Goal: Find specific page/section: Find specific page/section

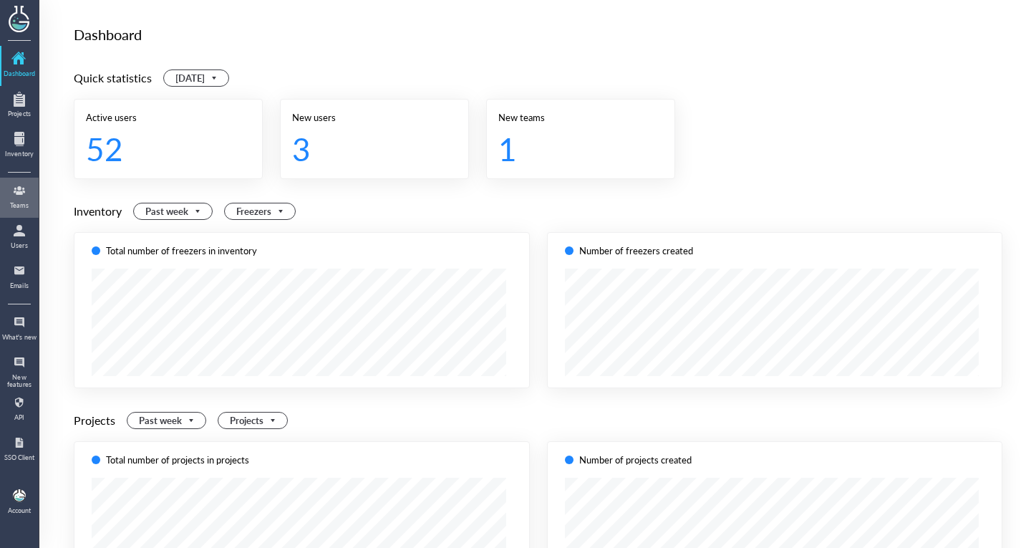
click at [25, 208] on div "Teams" at bounding box center [19, 205] width 36 height 7
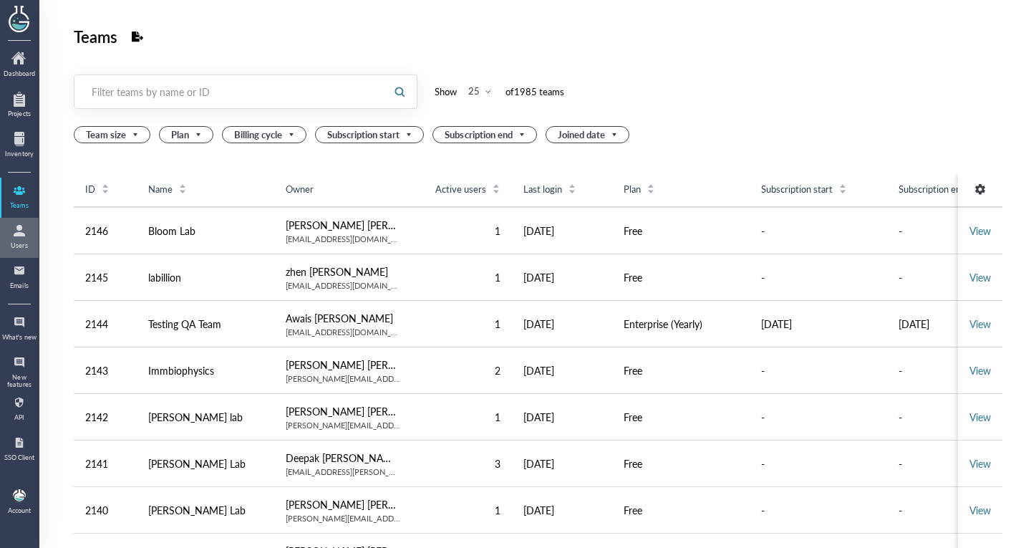
click at [24, 228] on div at bounding box center [19, 230] width 23 height 23
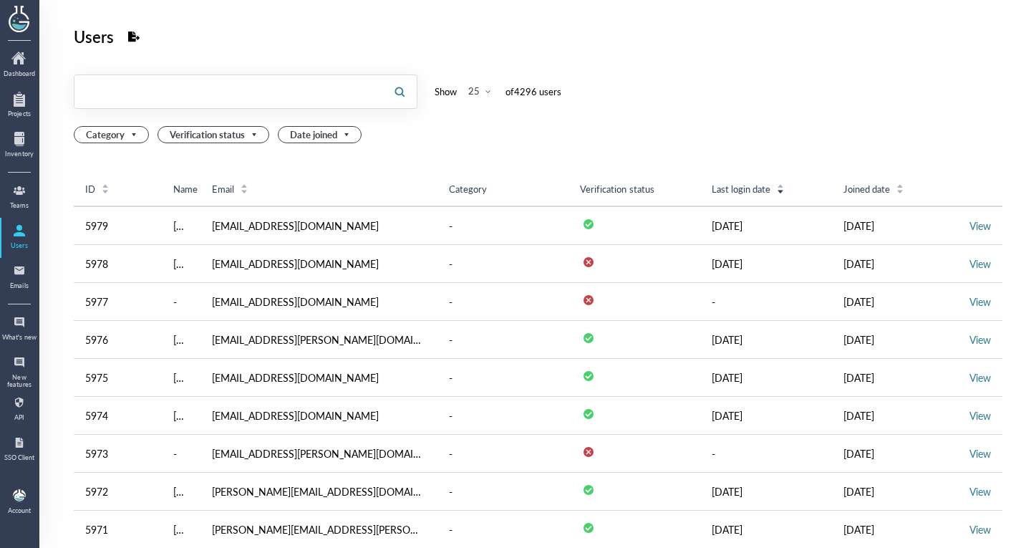
click at [179, 82] on input "text" at bounding box center [228, 91] width 308 height 23
type input "vvmf"
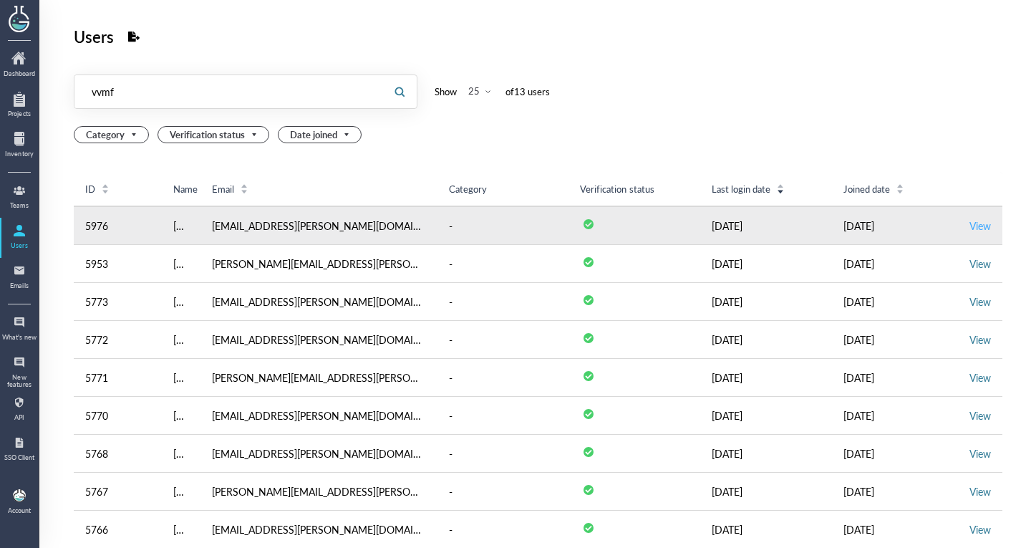
click at [969, 226] on link "View" at bounding box center [979, 225] width 21 height 14
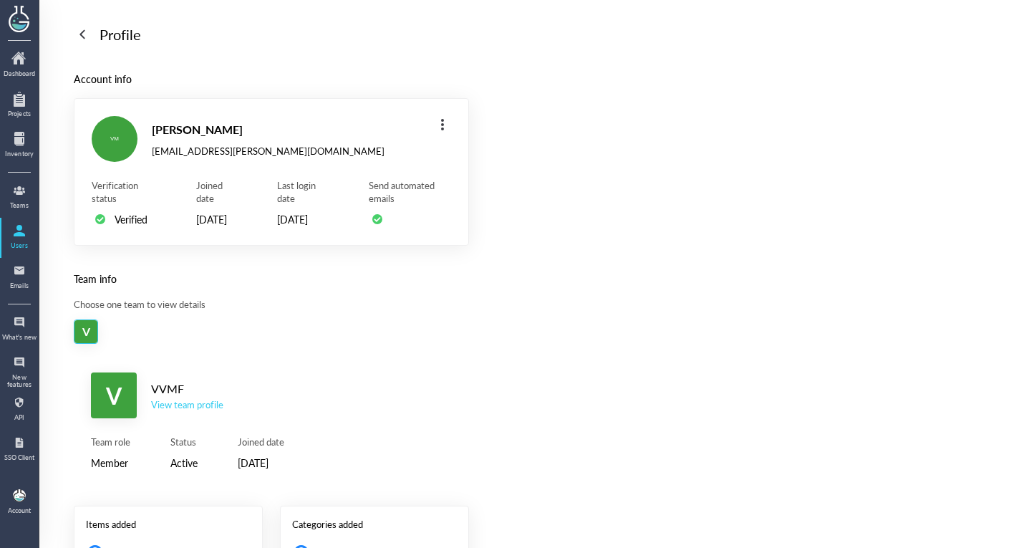
click at [203, 411] on div "View team profile" at bounding box center [187, 404] width 72 height 13
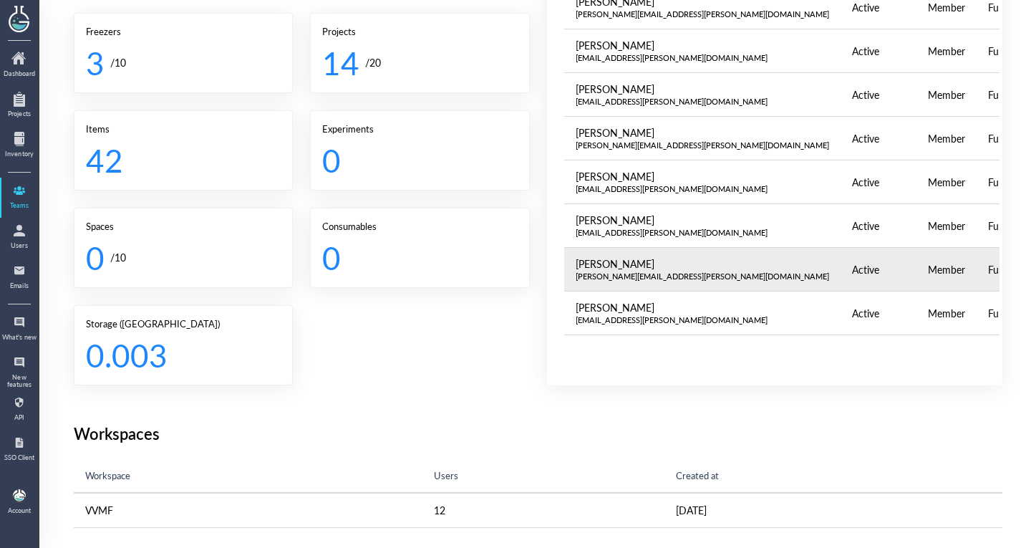
scroll to position [25, 0]
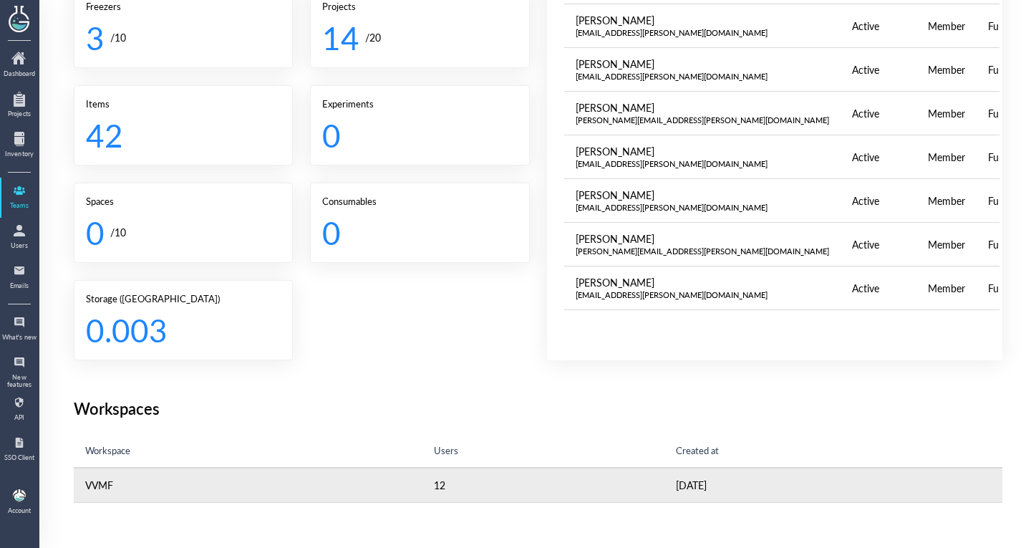
click at [548, 479] on td "12" at bounding box center [543, 485] width 242 height 34
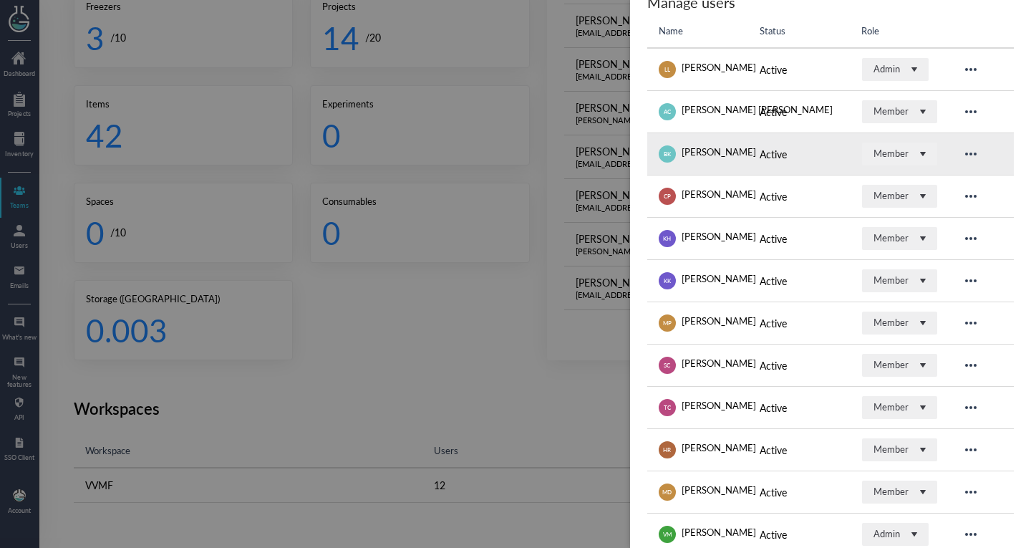
scroll to position [223, 0]
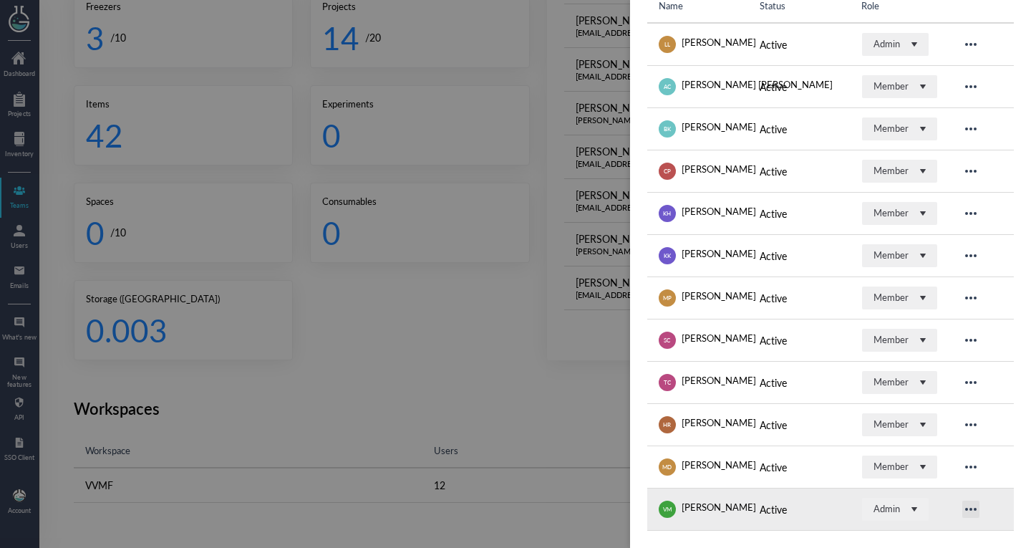
click at [962, 513] on icon at bounding box center [970, 508] width 17 height 17
click at [800, 522] on td "Active" at bounding box center [798, 509] width 101 height 42
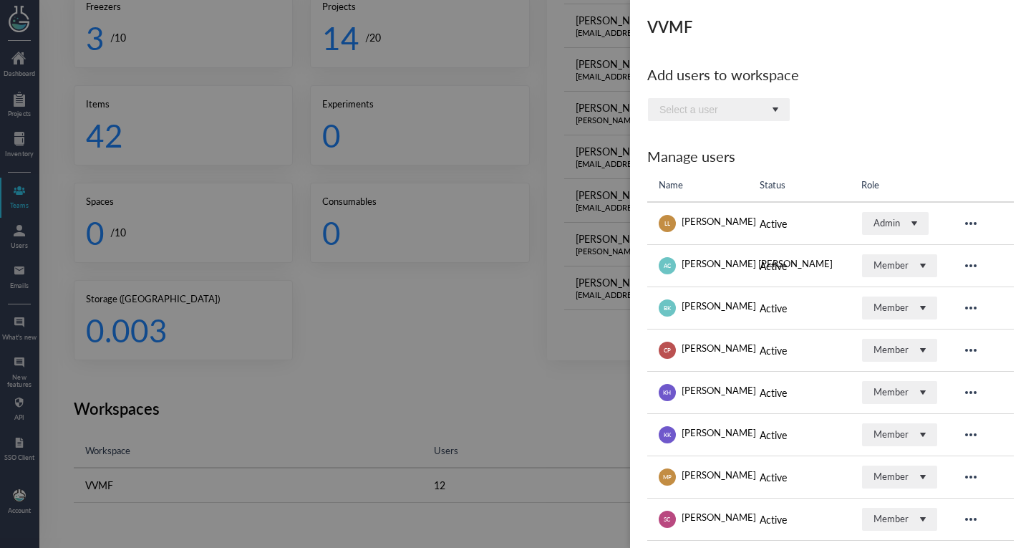
scroll to position [0, 0]
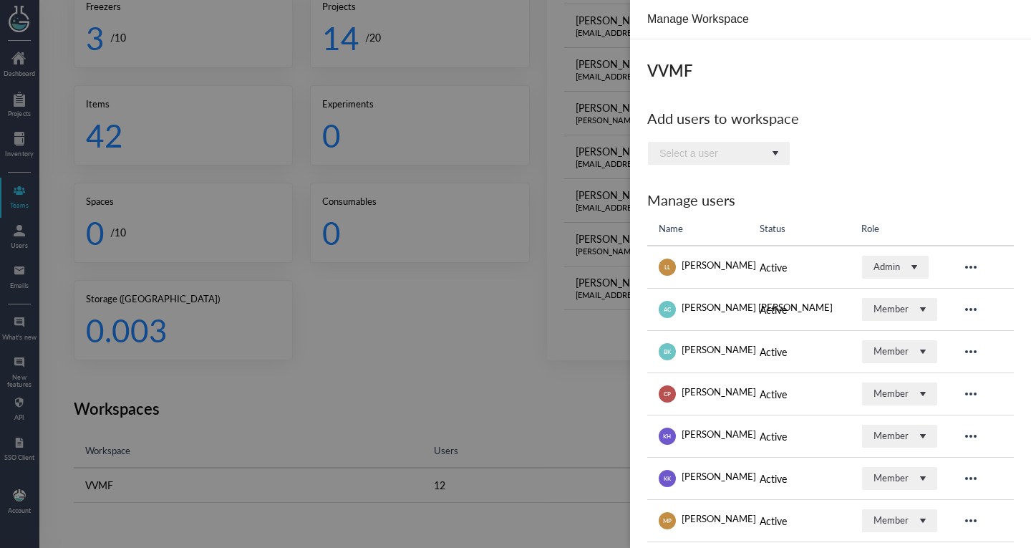
click at [766, 140] on div "VVMF Add users to workspace Select a user Manage users Name Status Role [PERSON…" at bounding box center [830, 404] width 401 height 731
click at [765, 153] on div "Select a user" at bounding box center [712, 152] width 107 height 11
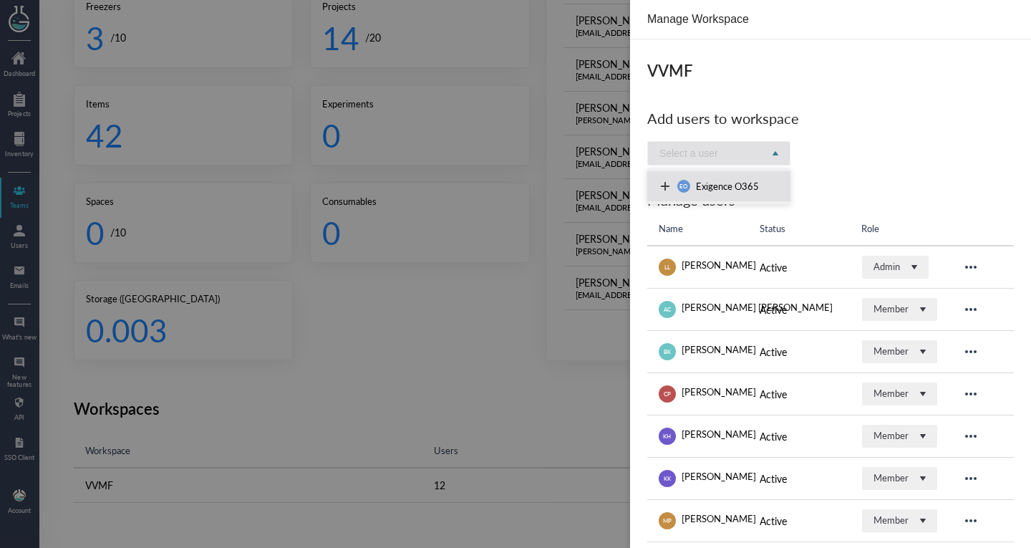
click at [765, 153] on div "Select a user" at bounding box center [712, 152] width 107 height 11
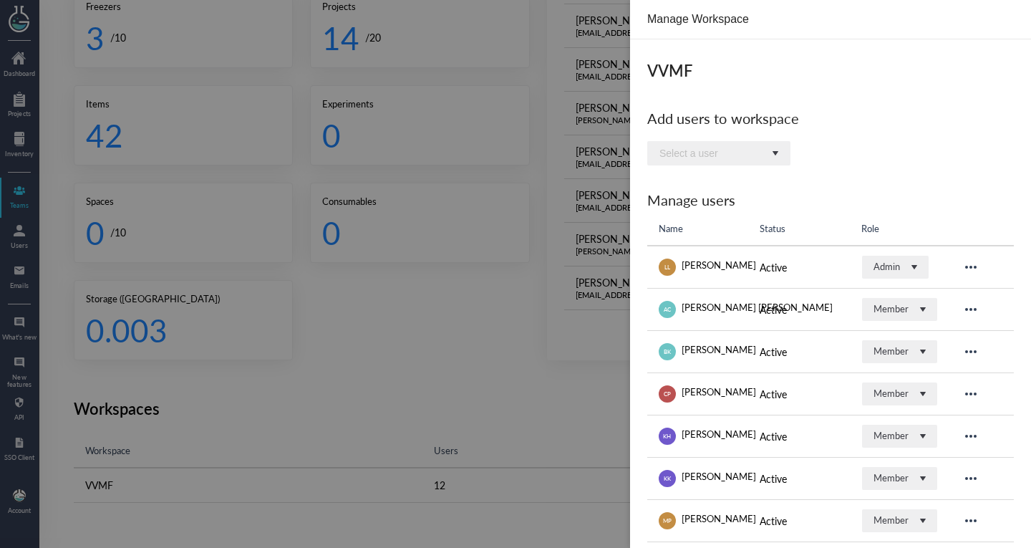
click at [531, 387] on div at bounding box center [515, 274] width 1031 height 548
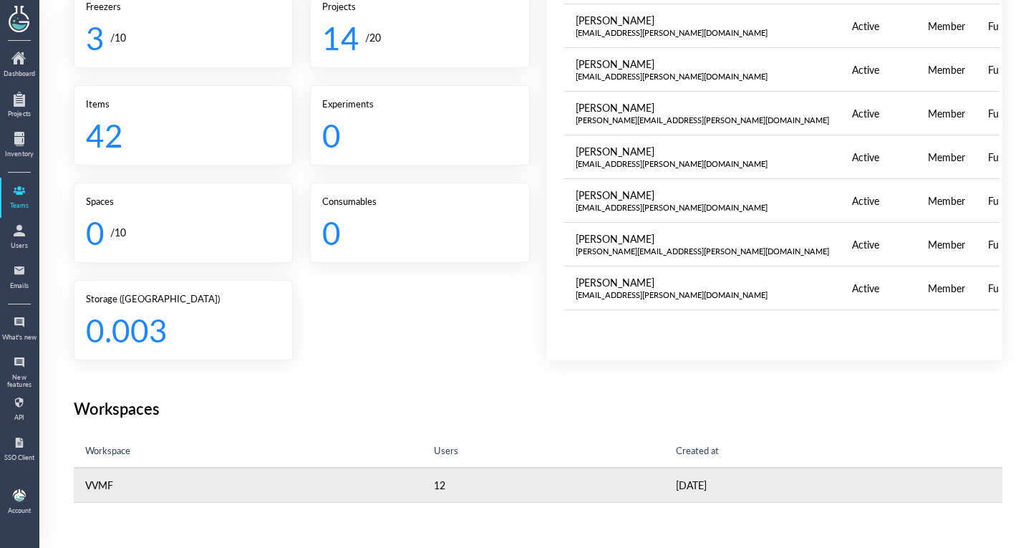
click at [519, 473] on td "12" at bounding box center [543, 485] width 242 height 34
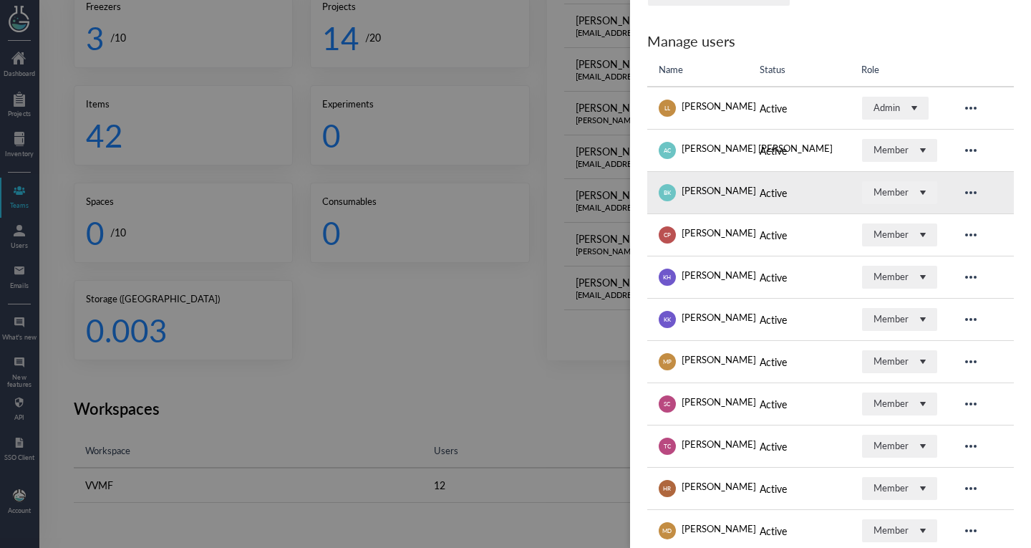
scroll to position [223, 0]
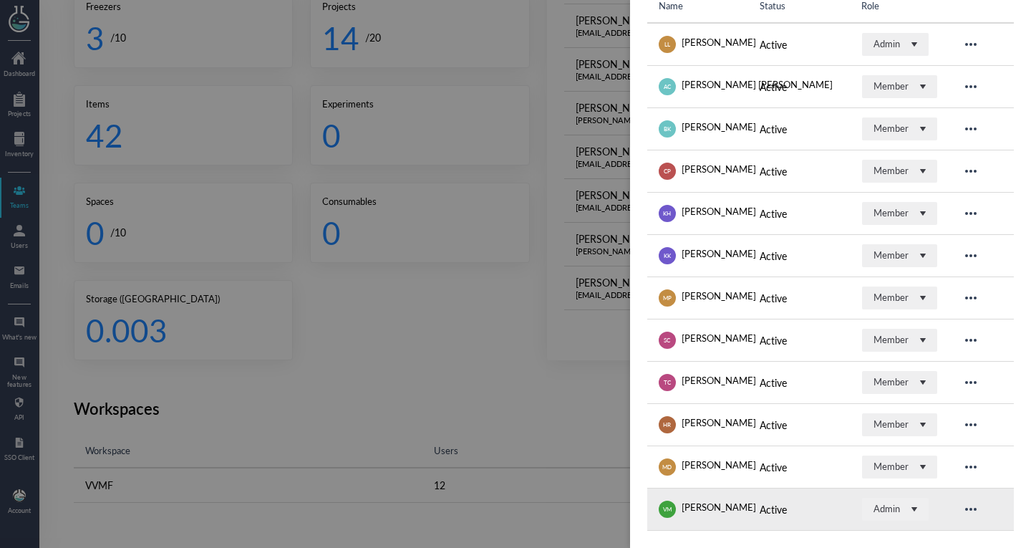
click at [713, 504] on div "[PERSON_NAME]" at bounding box center [719, 508] width 74 height 17
click at [894, 506] on div "Admin" at bounding box center [886, 508] width 26 height 13
click at [911, 510] on icon at bounding box center [914, 509] width 6 height 4
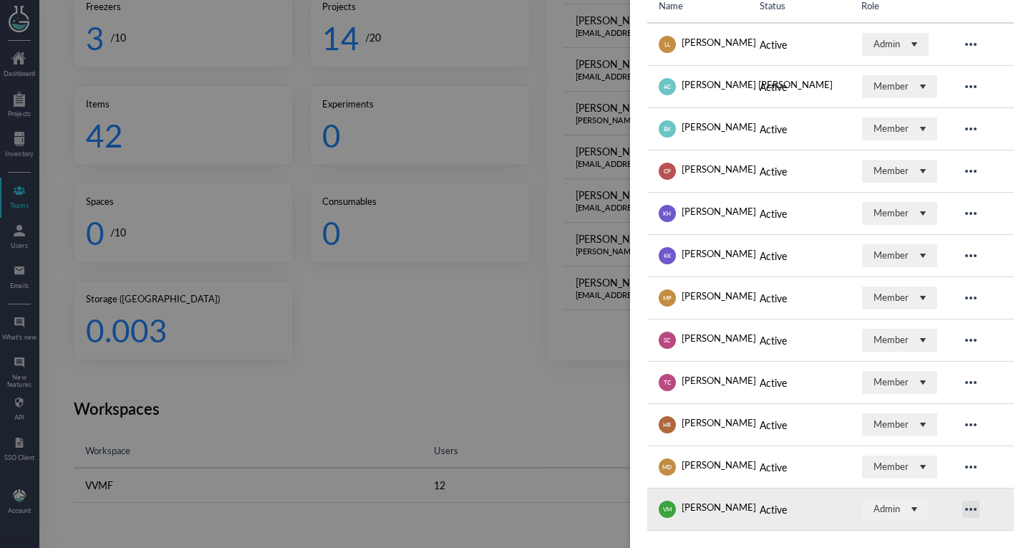
click at [972, 512] on icon at bounding box center [970, 508] width 17 height 17
click at [667, 521] on td "VM [PERSON_NAME]" at bounding box center [697, 509] width 101 height 42
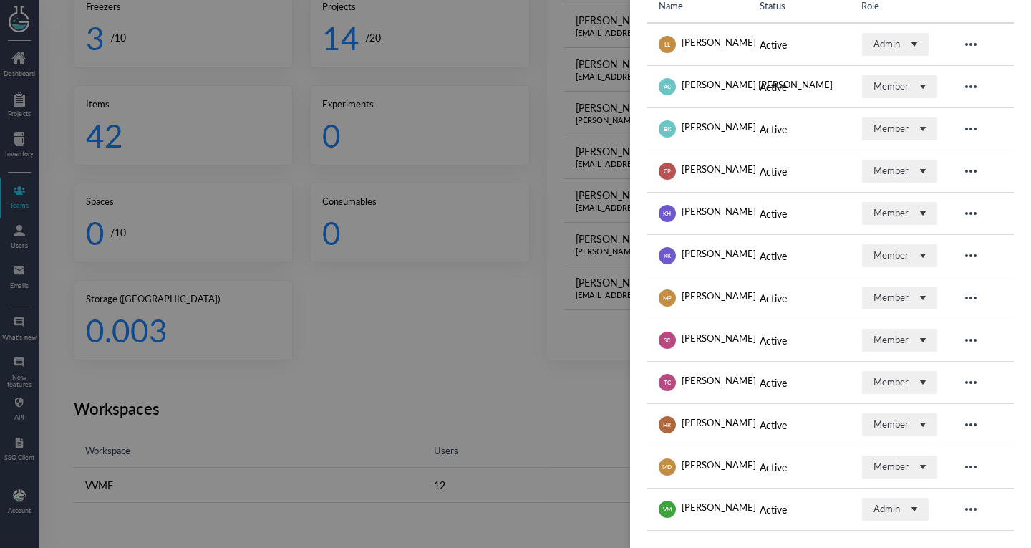
click at [578, 489] on div at bounding box center [515, 274] width 1031 height 548
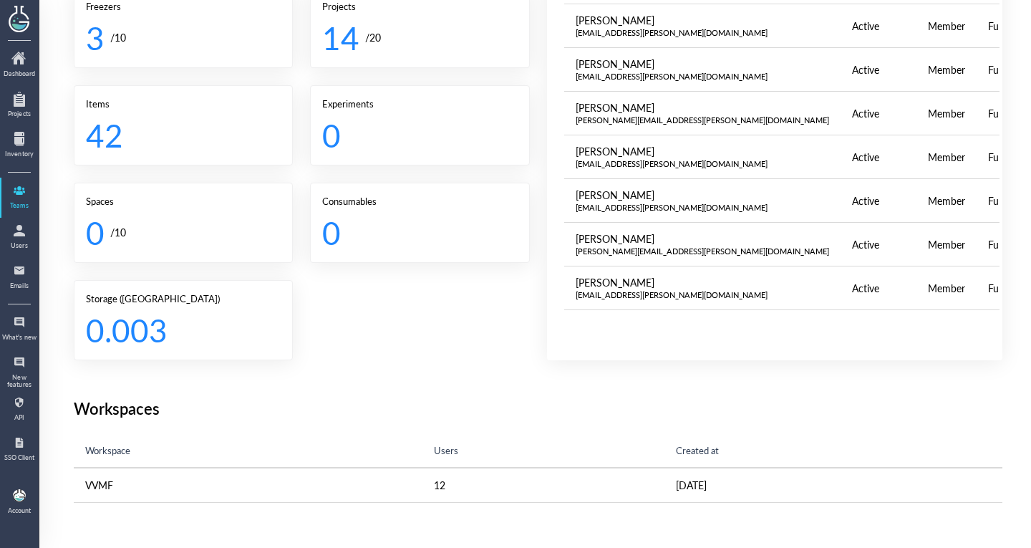
scroll to position [195, 0]
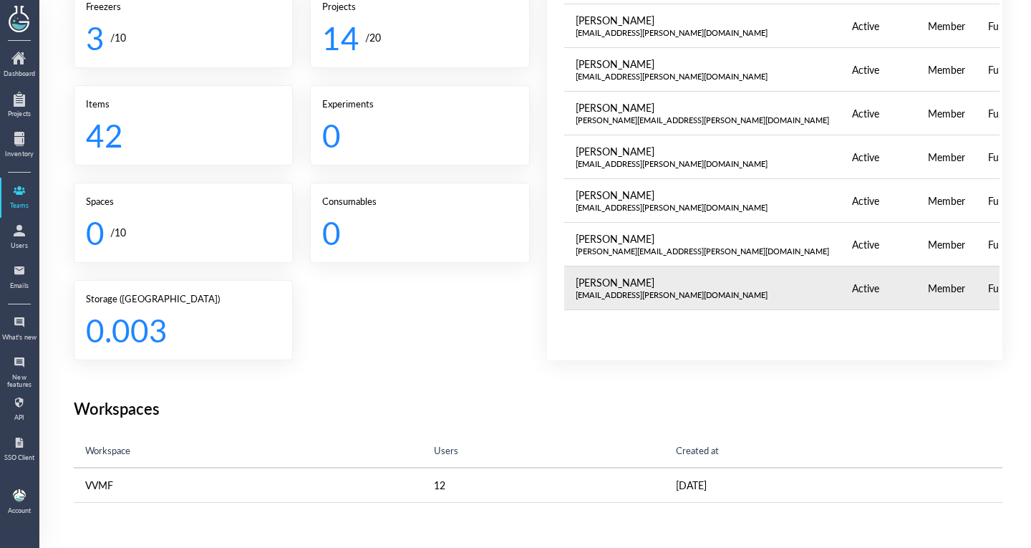
click at [604, 291] on div "[EMAIL_ADDRESS][PERSON_NAME][DOMAIN_NAME]" at bounding box center [703, 294] width 254 height 11
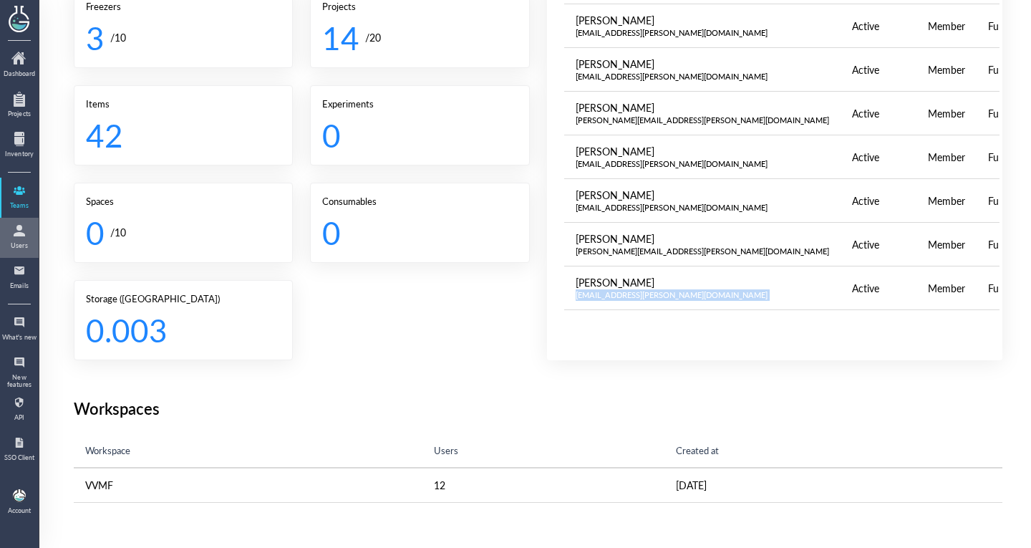
click at [3, 245] on div "Users" at bounding box center [19, 245] width 36 height 7
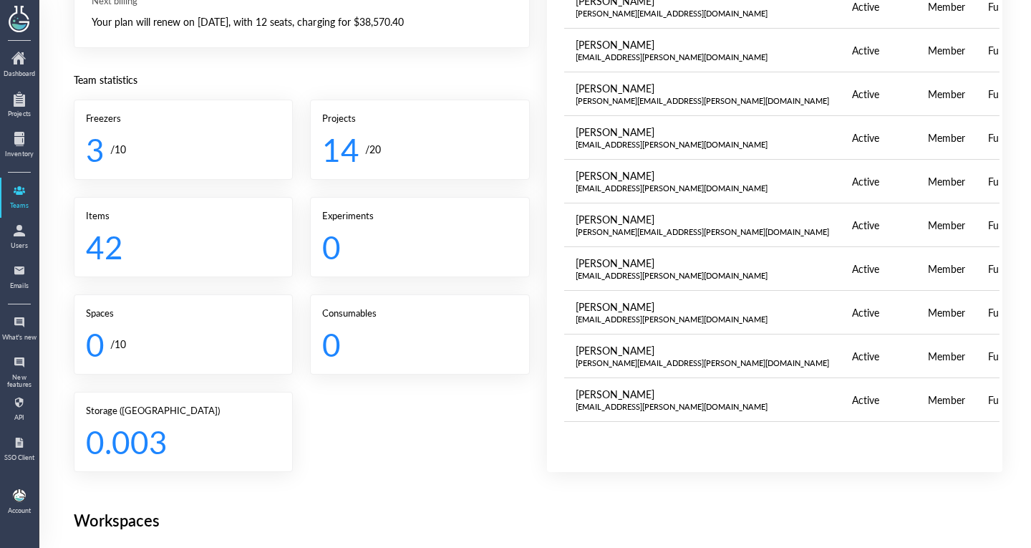
scroll to position [377, 0]
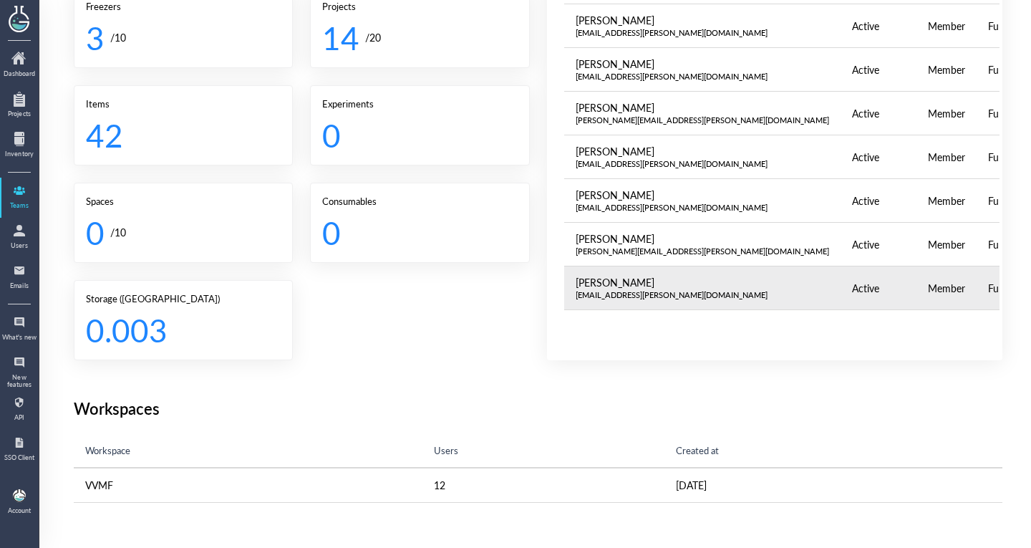
click at [649, 296] on td "[PERSON_NAME] [PERSON_NAME][EMAIL_ADDRESS][PERSON_NAME][DOMAIN_NAME]" at bounding box center [702, 288] width 277 height 44
copy div "[EMAIL_ADDRESS][PERSON_NAME][DOMAIN_NAME]"
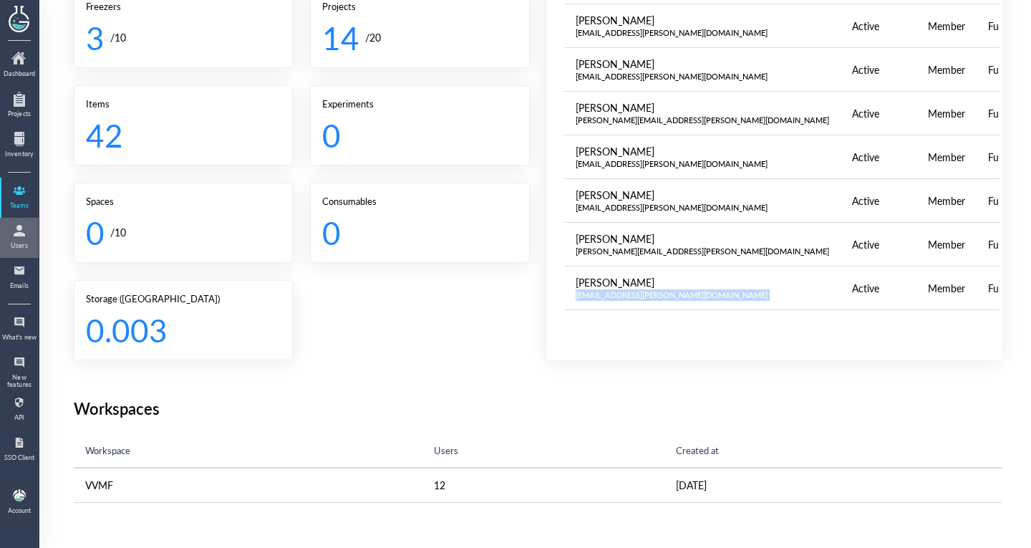
click at [19, 229] on div at bounding box center [19, 230] width 23 height 23
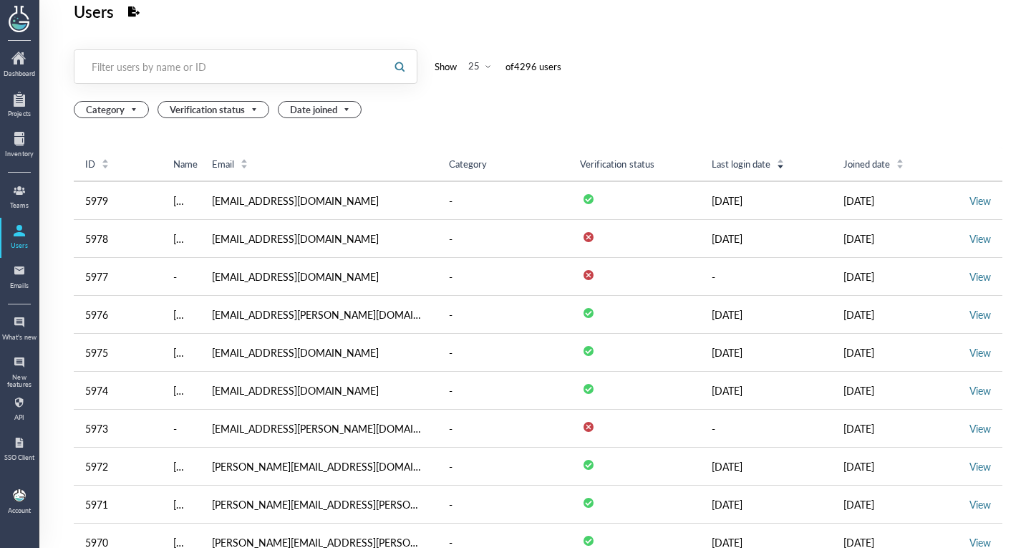
click at [173, 69] on div "Filter users by name or ID" at bounding box center [230, 66] width 276 height 14
paste input "[EMAIL_ADDRESS][PERSON_NAME][DOMAIN_NAME]"
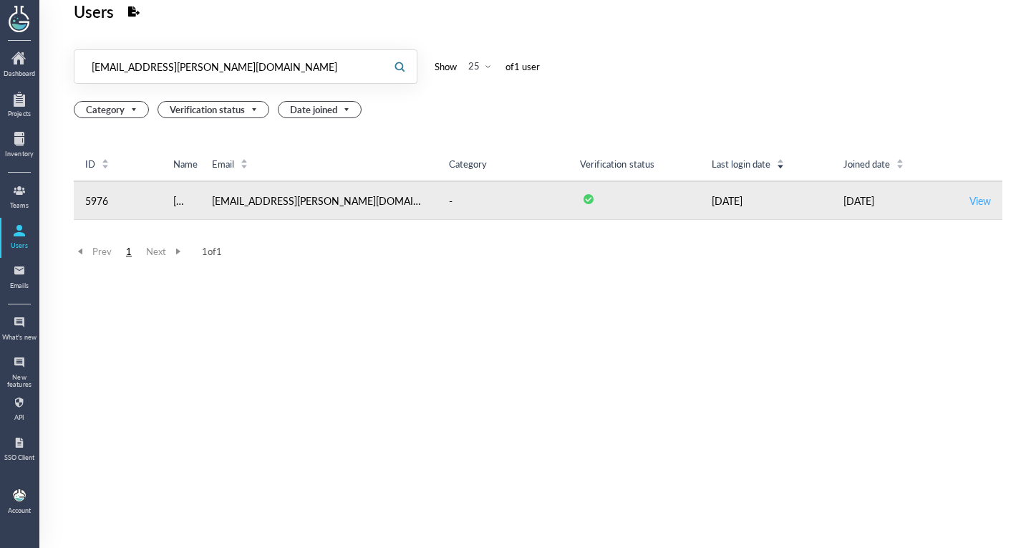
type input "[EMAIL_ADDRESS][PERSON_NAME][DOMAIN_NAME]"
click at [969, 200] on link "View" at bounding box center [979, 200] width 21 height 14
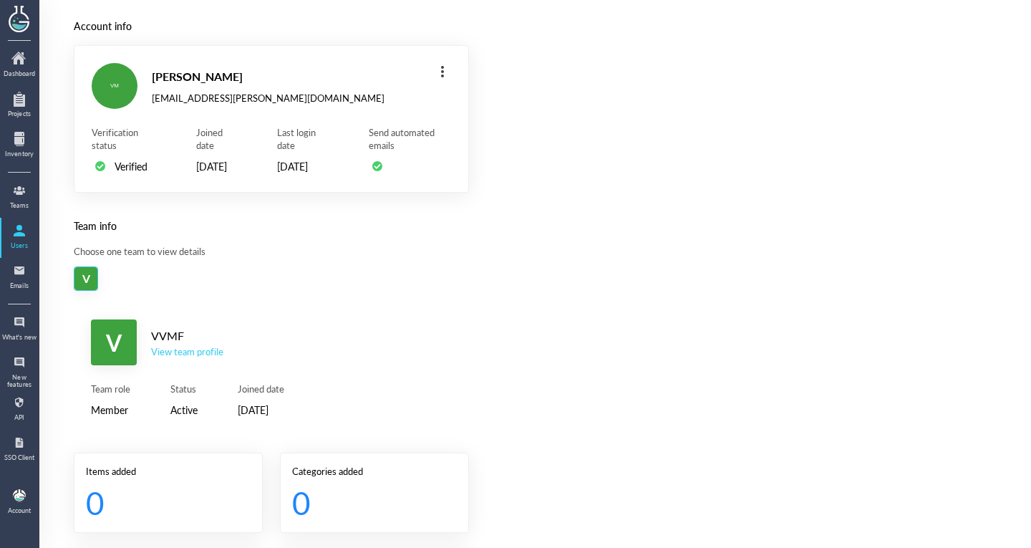
scroll to position [26, 0]
